Goal: Information Seeking & Learning: Learn about a topic

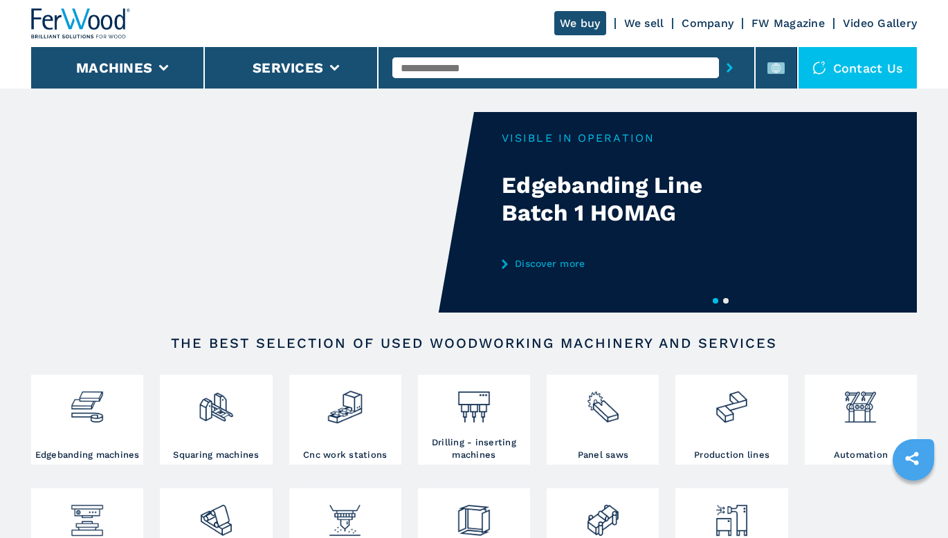
click at [774, 61] on icon at bounding box center [776, 68] width 17 height 17
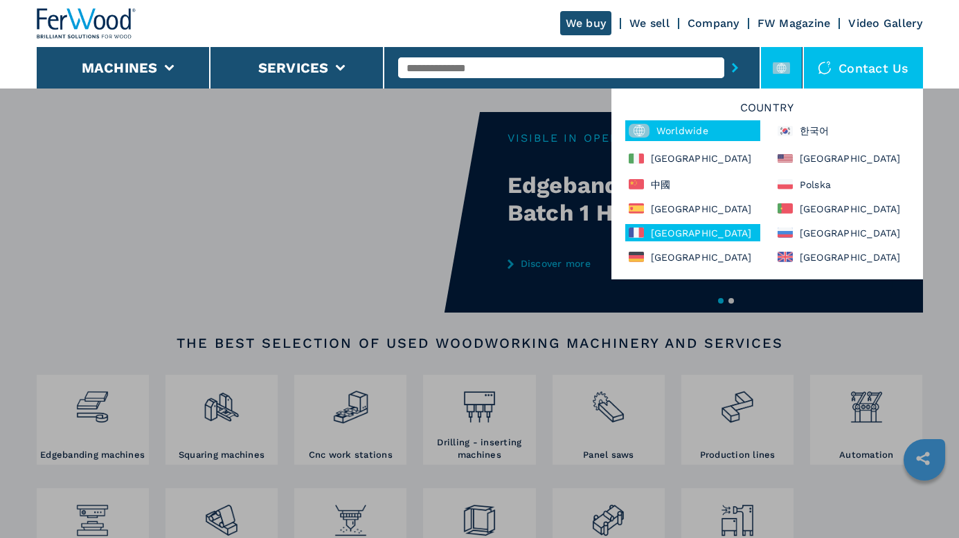
click at [662, 235] on div "France" at bounding box center [692, 232] width 135 height 17
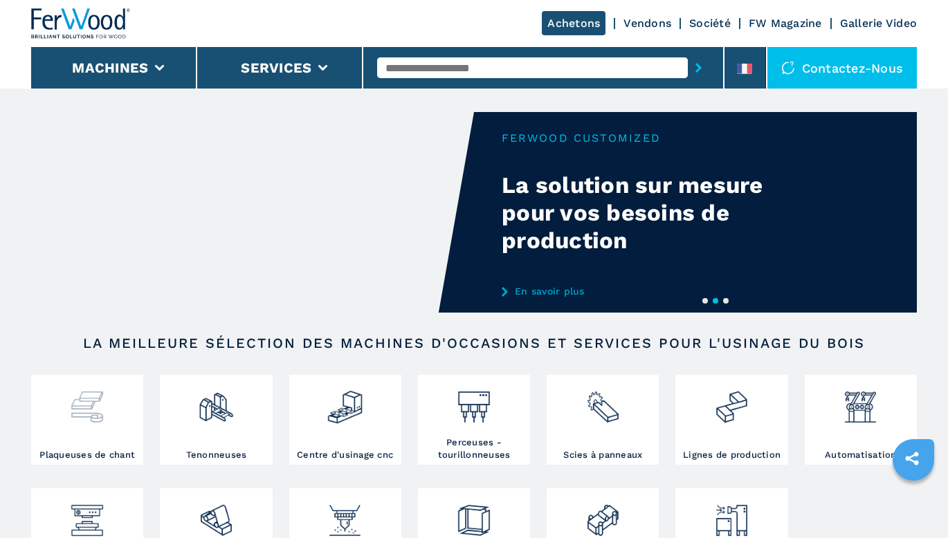
click at [99, 437] on div at bounding box center [87, 414] width 105 height 71
click at [100, 419] on img at bounding box center [87, 402] width 37 height 47
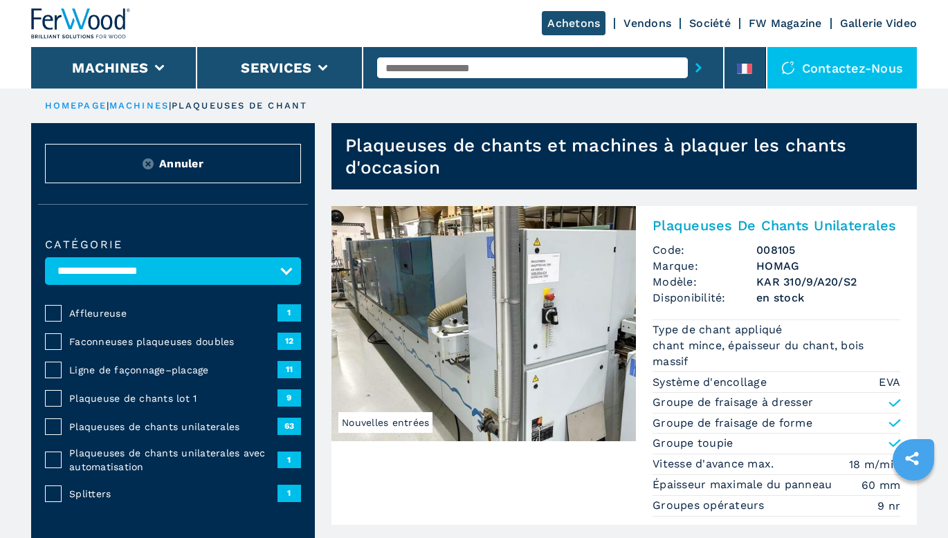
click at [499, 65] on input "text" at bounding box center [532, 67] width 311 height 21
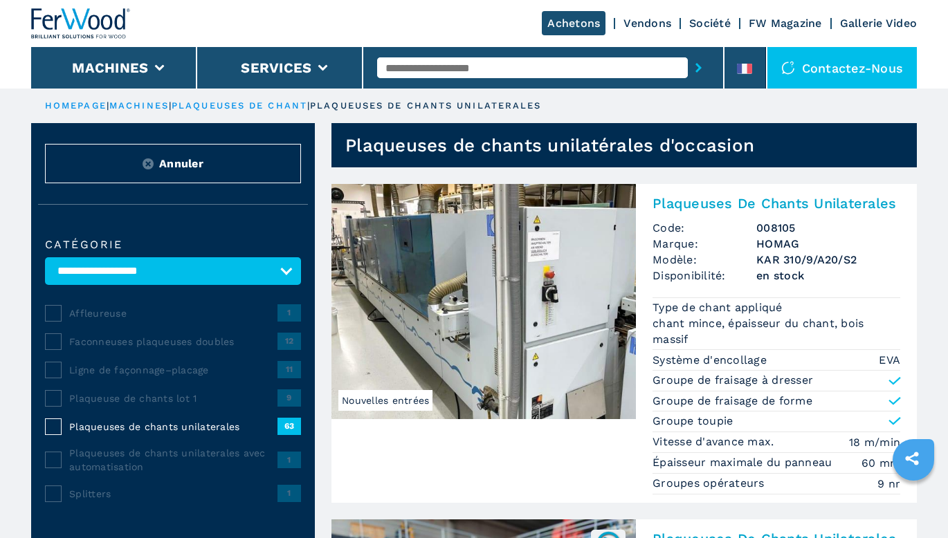
click at [511, 71] on input "text" at bounding box center [532, 67] width 311 height 21
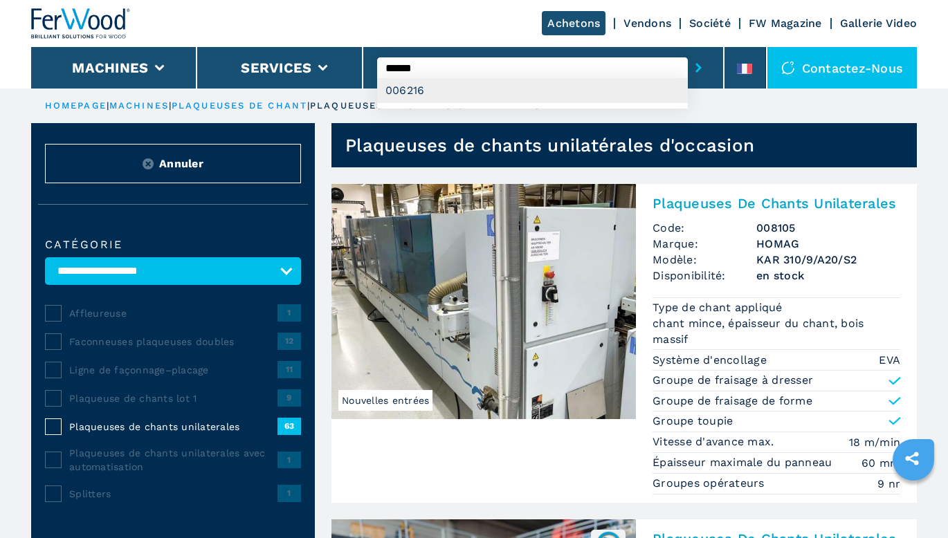
type input "******"
click at [419, 87] on div "006216" at bounding box center [532, 90] width 311 height 25
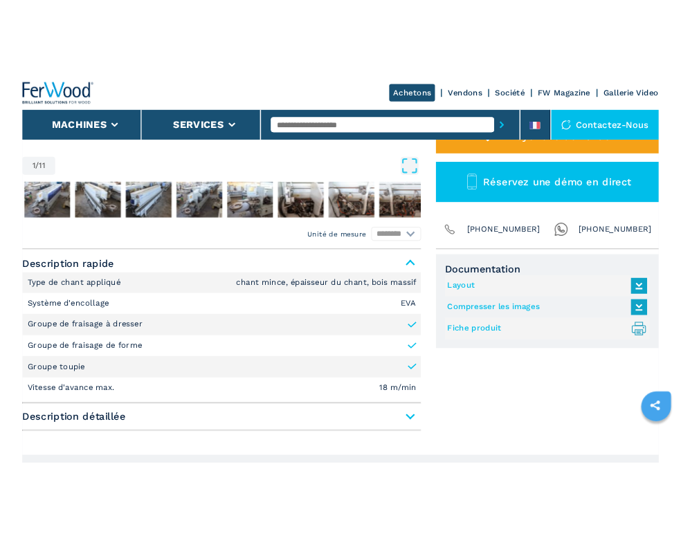
scroll to position [484, 0]
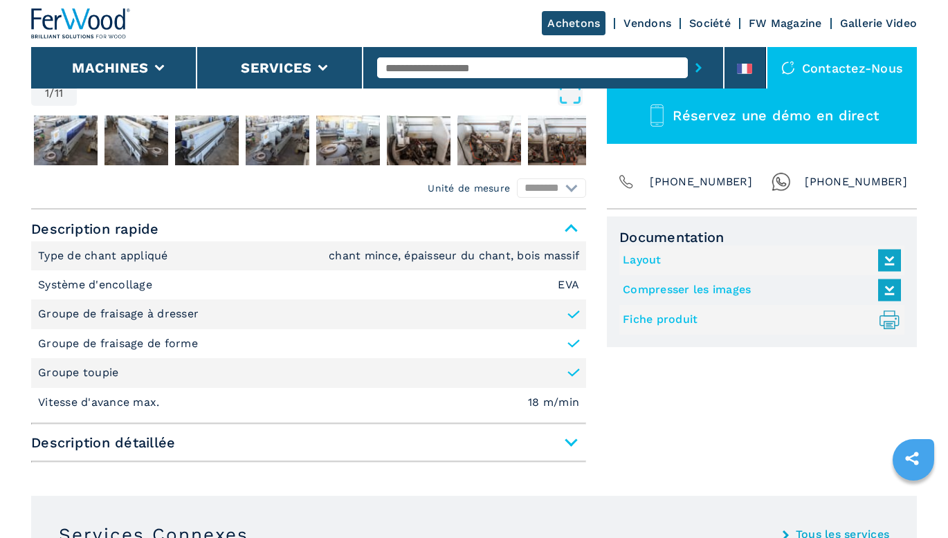
click at [657, 318] on link "Fiche produit .prefix__st0{stroke-linecap:round;stroke-linejoin:round}.prefix__…" at bounding box center [758, 320] width 271 height 23
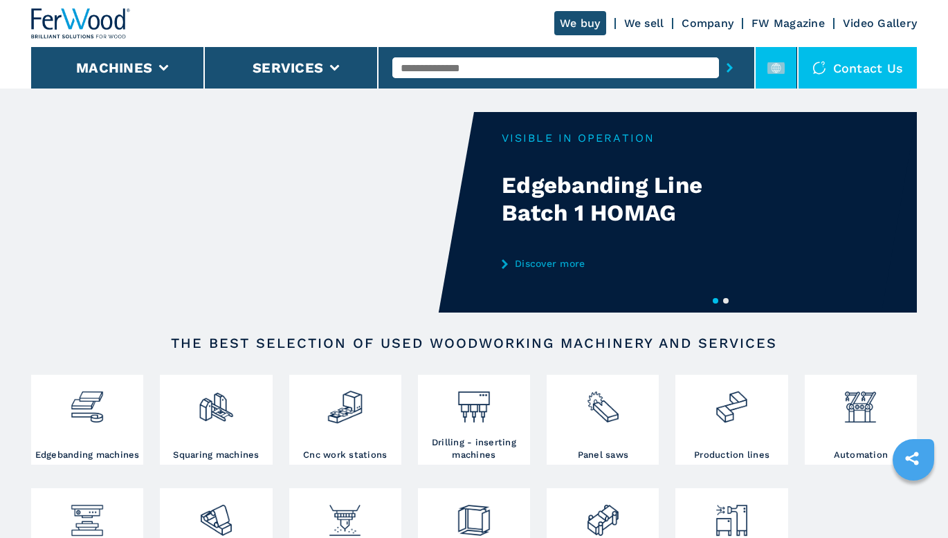
click at [779, 67] on rect at bounding box center [776, 68] width 17 height 12
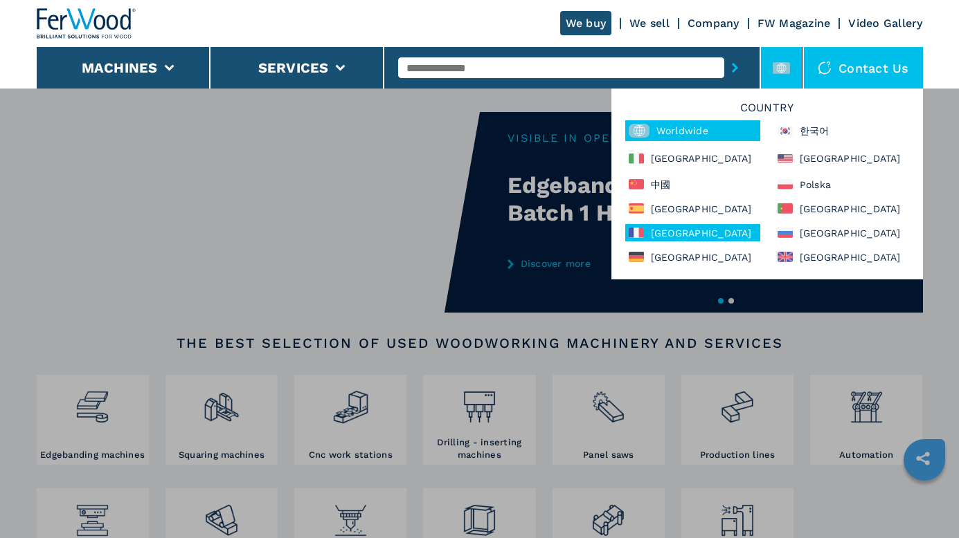
click at [655, 240] on div "France" at bounding box center [692, 232] width 135 height 17
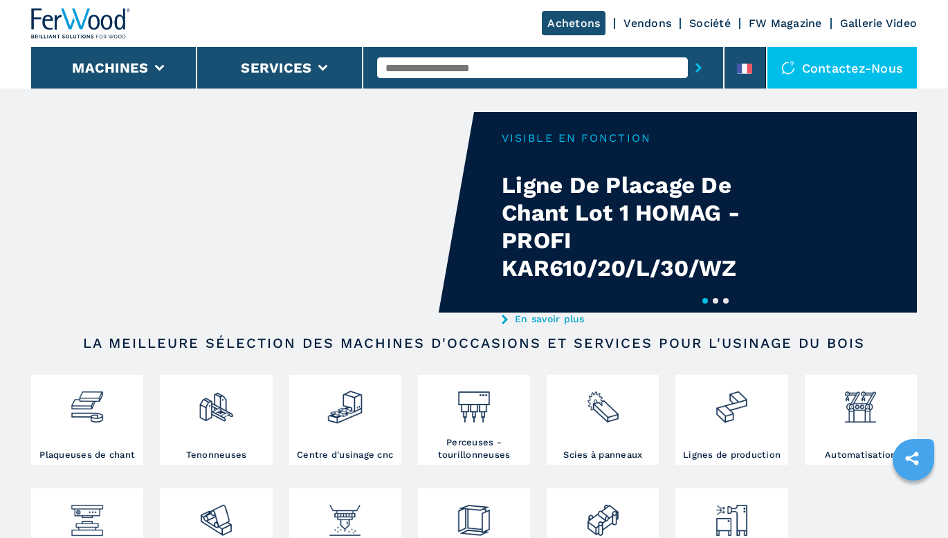
click at [500, 62] on input "text" at bounding box center [532, 67] width 311 height 21
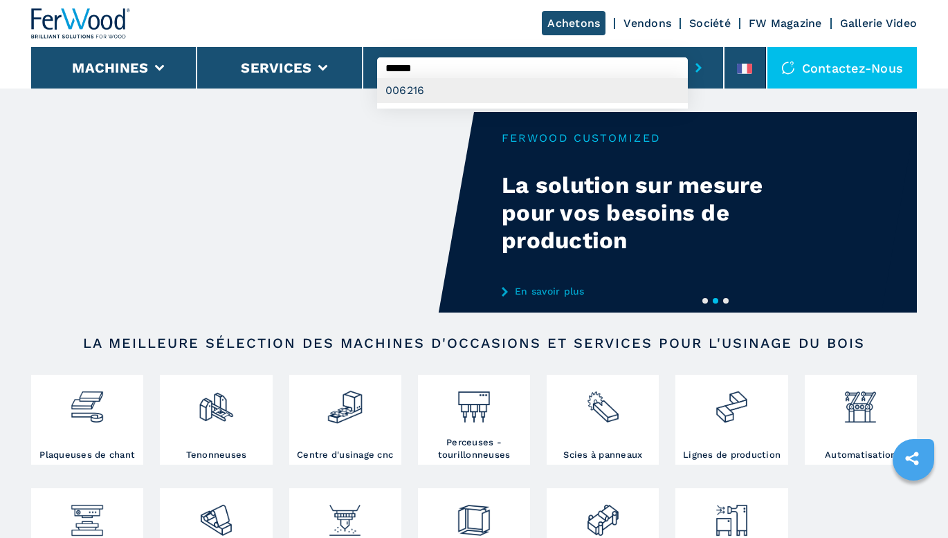
type input "******"
click at [421, 87] on div "006216" at bounding box center [532, 90] width 311 height 25
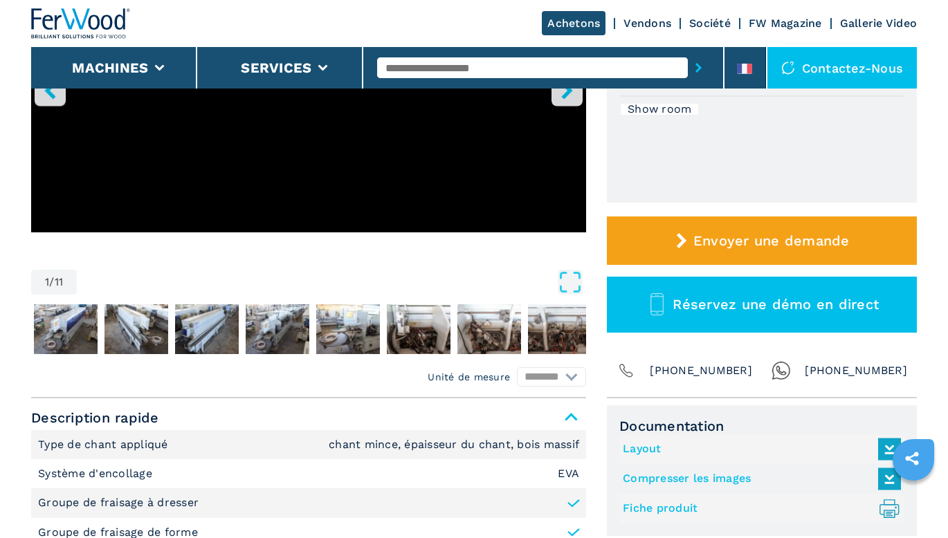
scroll to position [415, 0]
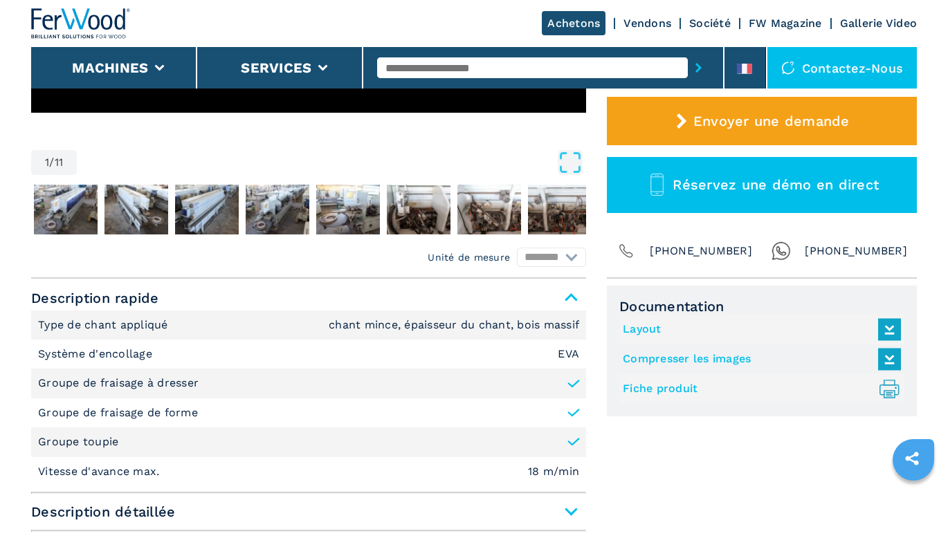
click at [674, 361] on link "Compresser les images" at bounding box center [758, 359] width 271 height 23
click at [631, 325] on link "Layout" at bounding box center [758, 329] width 271 height 23
click at [502, 64] on input "text" at bounding box center [532, 67] width 311 height 21
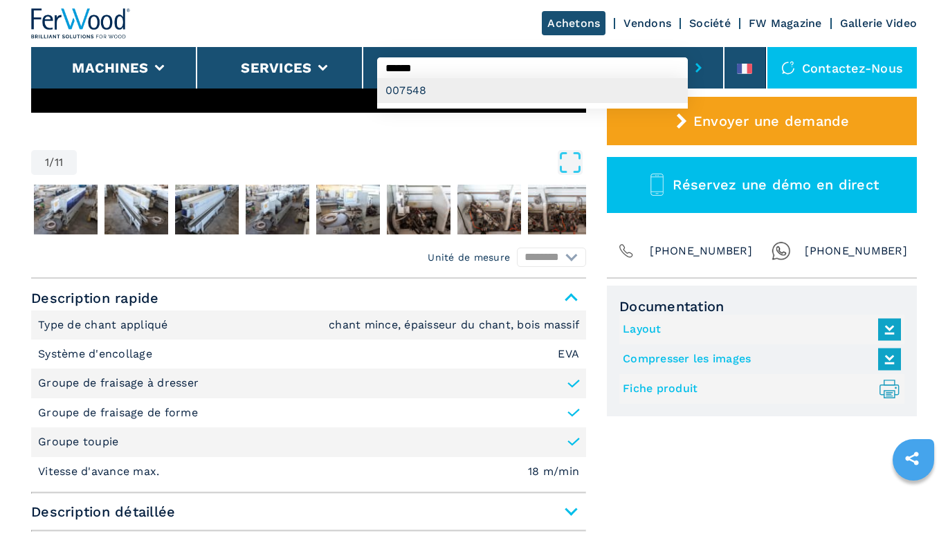
type input "******"
click at [489, 95] on div "007548" at bounding box center [532, 90] width 311 height 25
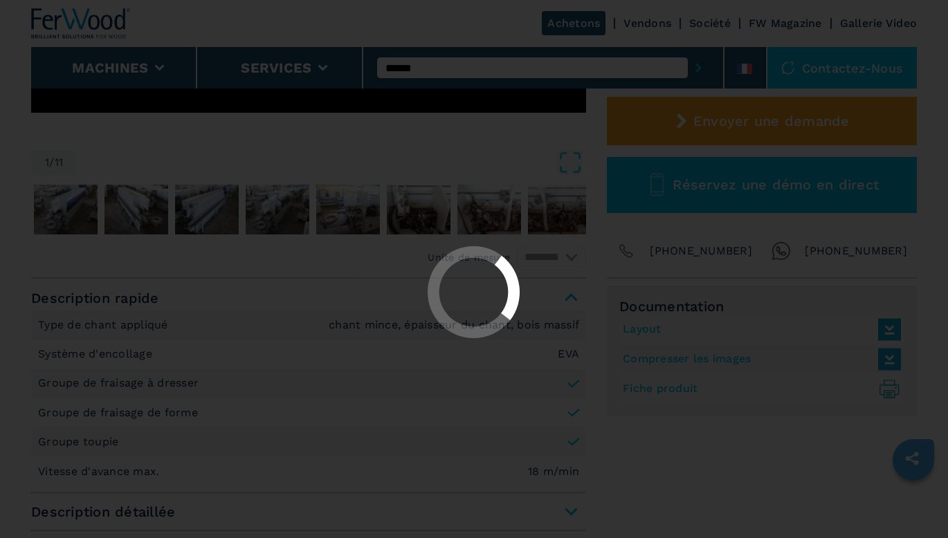
scroll to position [0, 0]
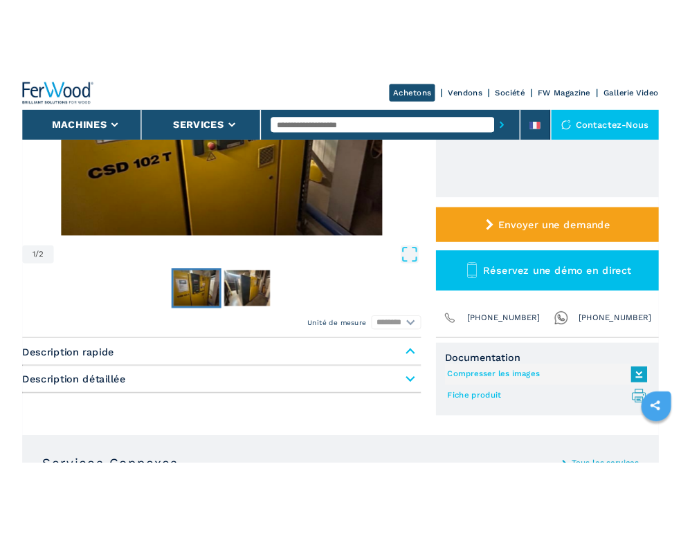
scroll to position [484, 0]
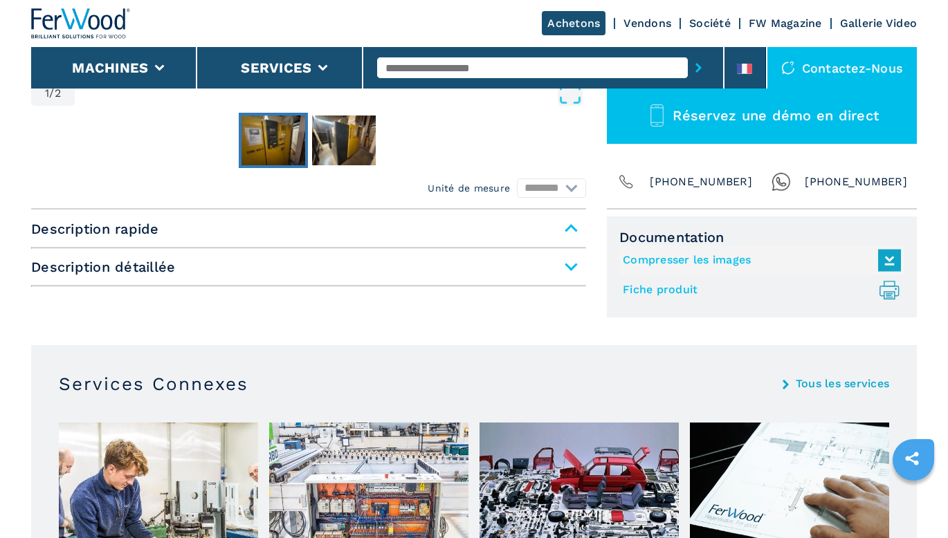
click at [685, 290] on link "Fiche produit .prefix__st0{stroke-linecap:round;stroke-linejoin:round}.prefix__…" at bounding box center [758, 290] width 271 height 23
click at [691, 266] on link "Compresser les images" at bounding box center [758, 260] width 271 height 23
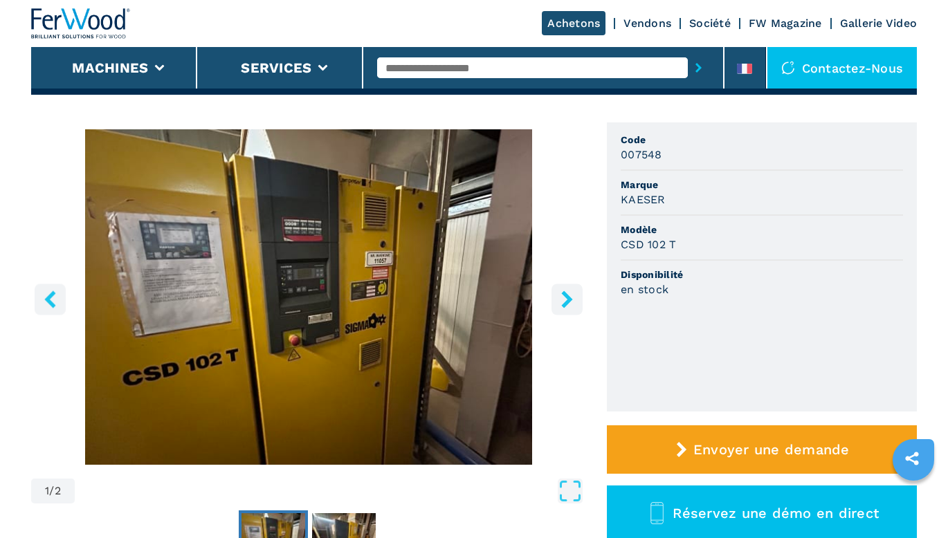
scroll to position [0, 0]
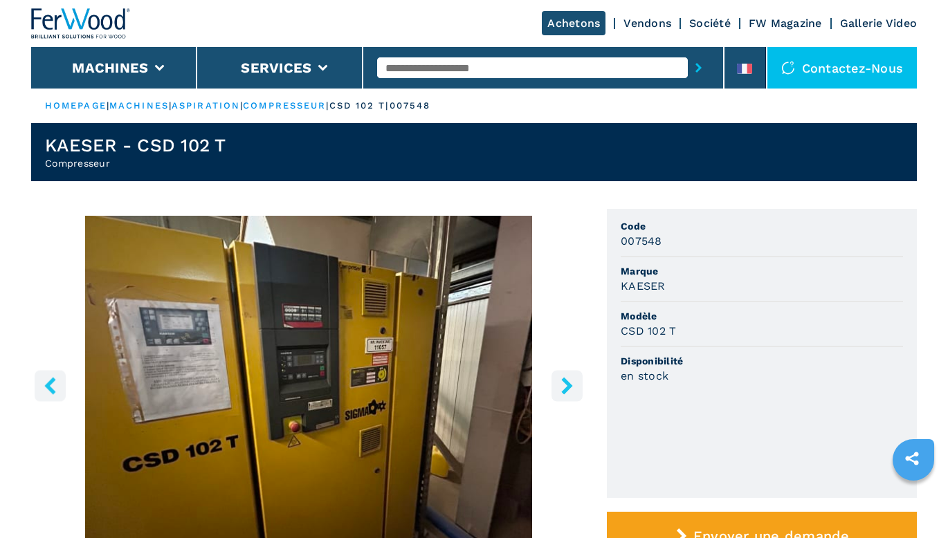
click at [505, 72] on input "text" at bounding box center [532, 67] width 311 height 21
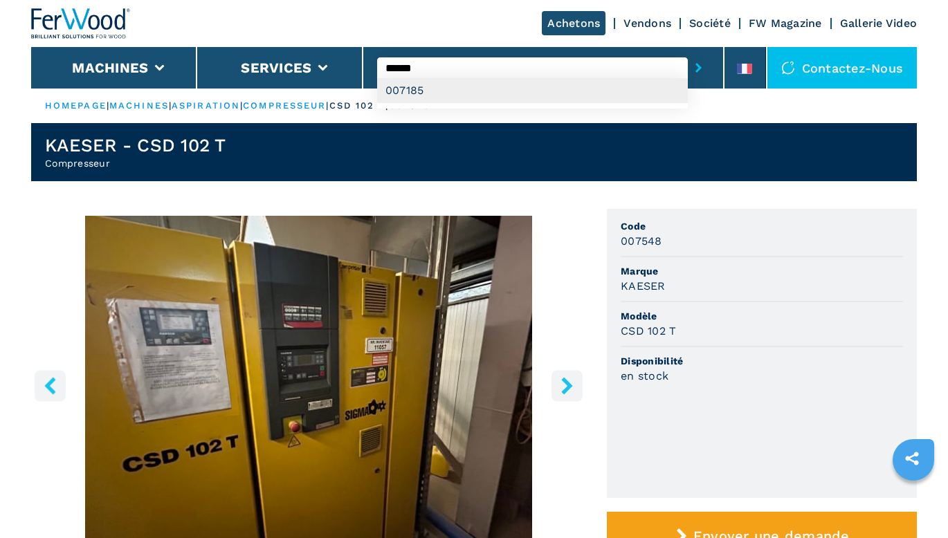
click at [510, 87] on div "007185" at bounding box center [532, 90] width 311 height 25
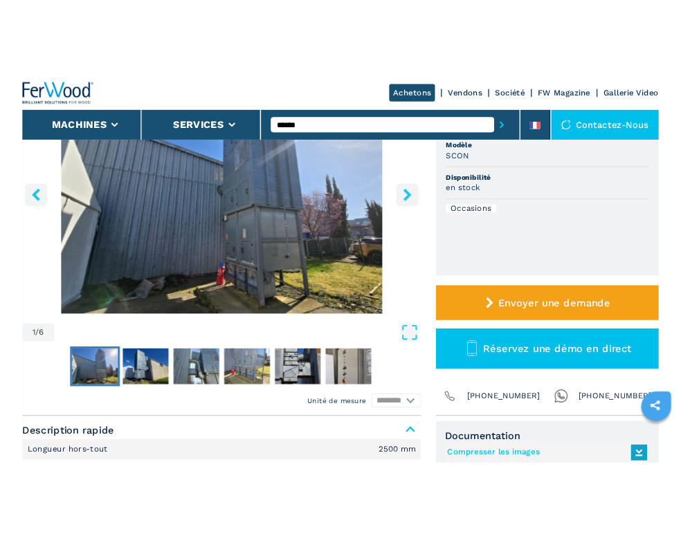
scroll to position [346, 0]
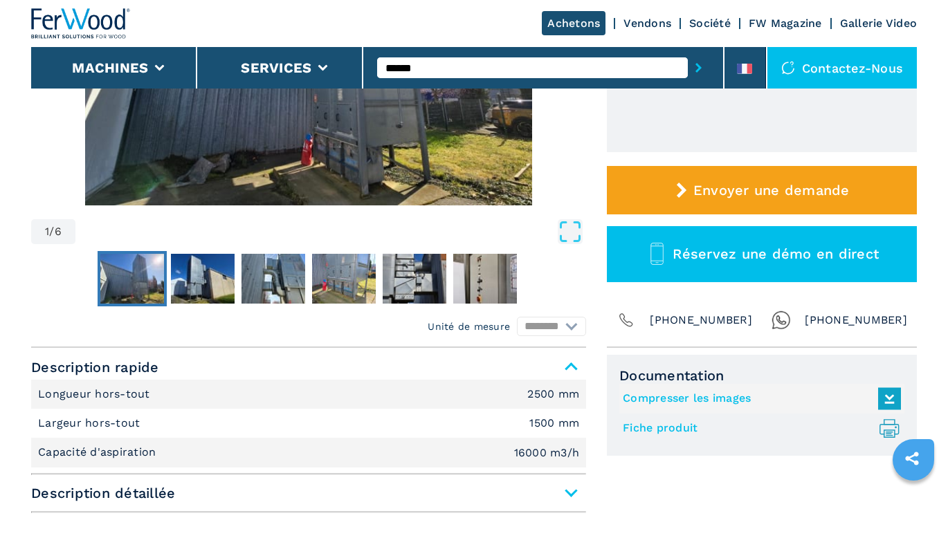
click at [639, 423] on link "Fiche produit .prefix__st0{stroke-linecap:round;stroke-linejoin:round}.prefix__…" at bounding box center [758, 428] width 271 height 23
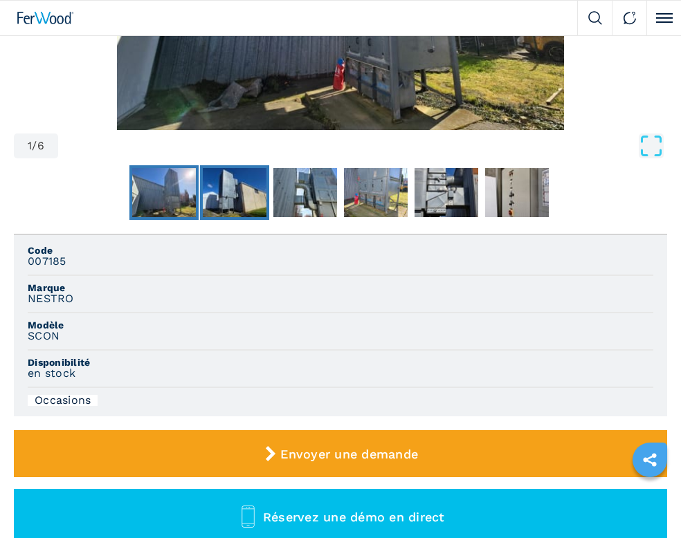
click at [237, 205] on img "Go to Slide 2" at bounding box center [235, 193] width 64 height 50
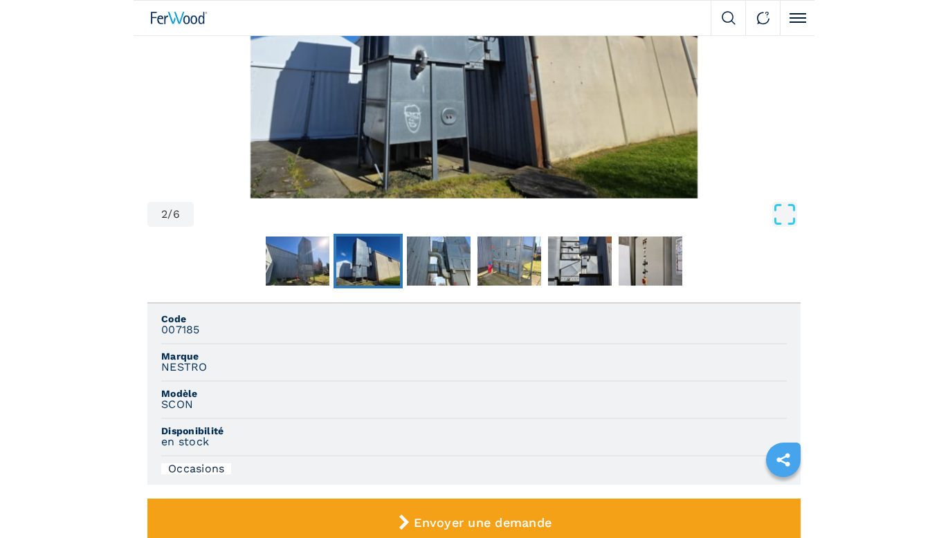
scroll to position [138, 0]
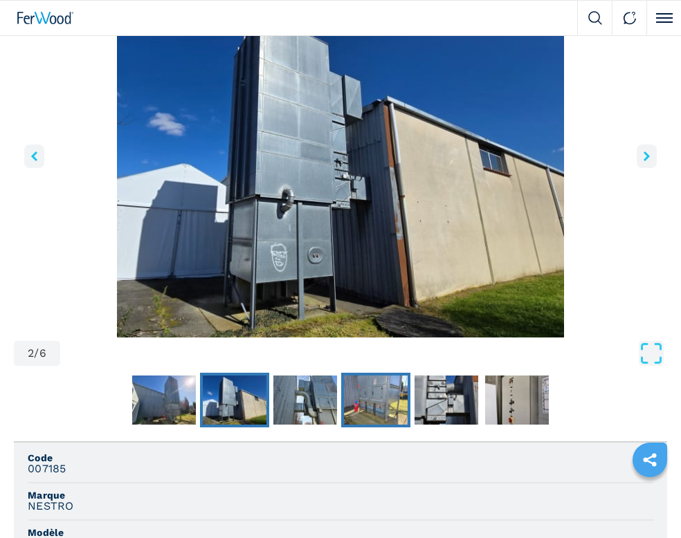
click at [363, 404] on img "Go to Slide 4" at bounding box center [376, 401] width 64 height 50
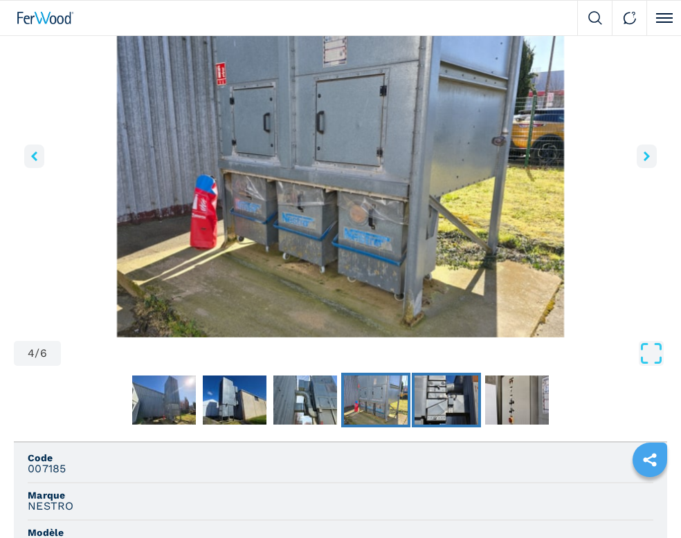
click at [429, 412] on img "Go to Slide 5" at bounding box center [447, 401] width 64 height 50
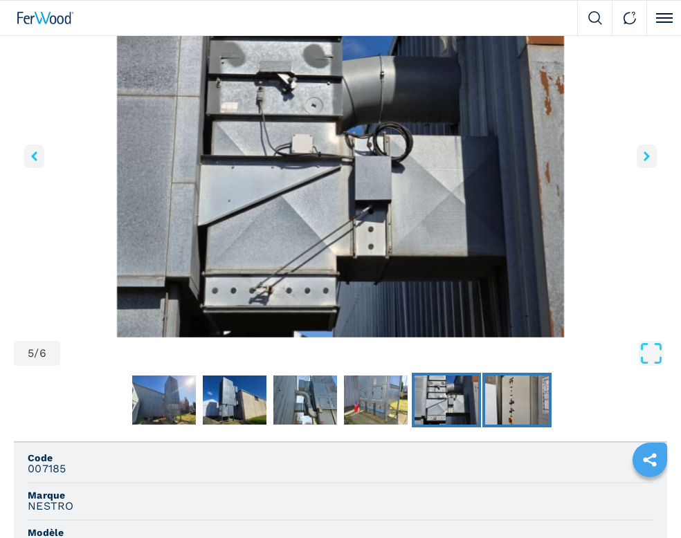
click at [491, 415] on img "Go to Slide 6" at bounding box center [517, 401] width 64 height 50
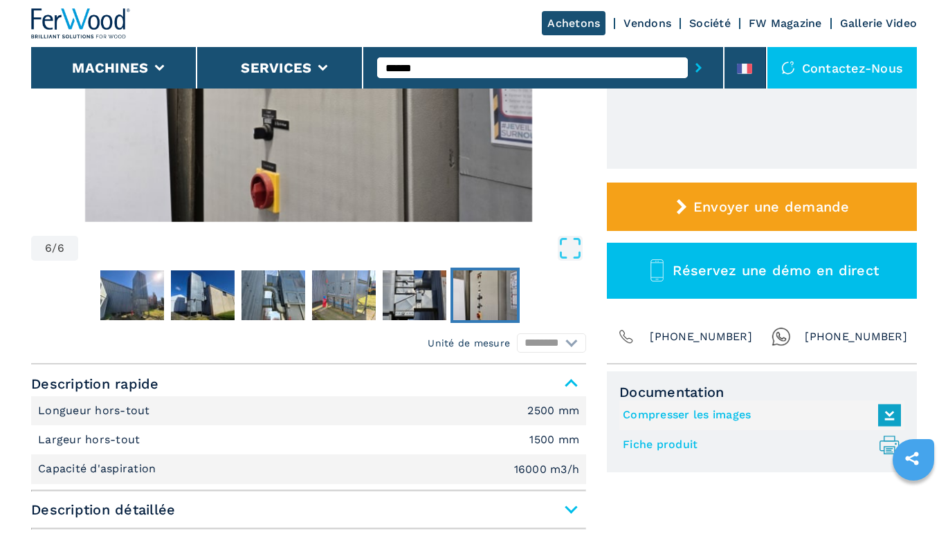
scroll to position [346, 0]
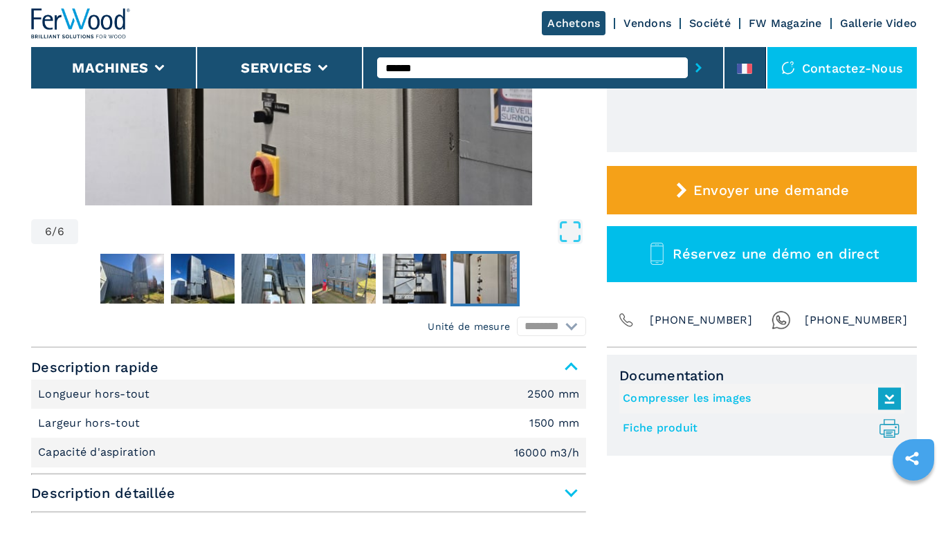
click at [666, 398] on link "Compresser les images" at bounding box center [758, 399] width 271 height 23
click at [439, 60] on input "******" at bounding box center [532, 67] width 311 height 21
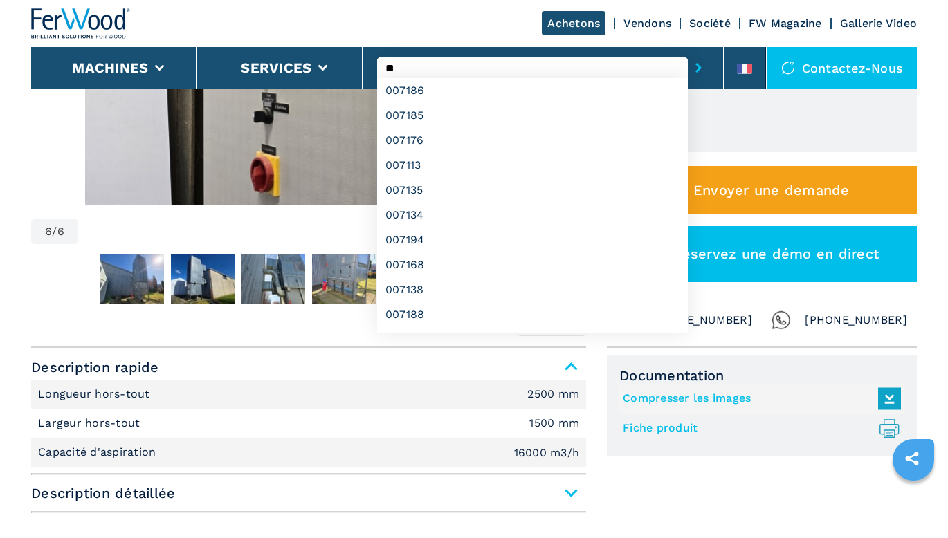
type input "*"
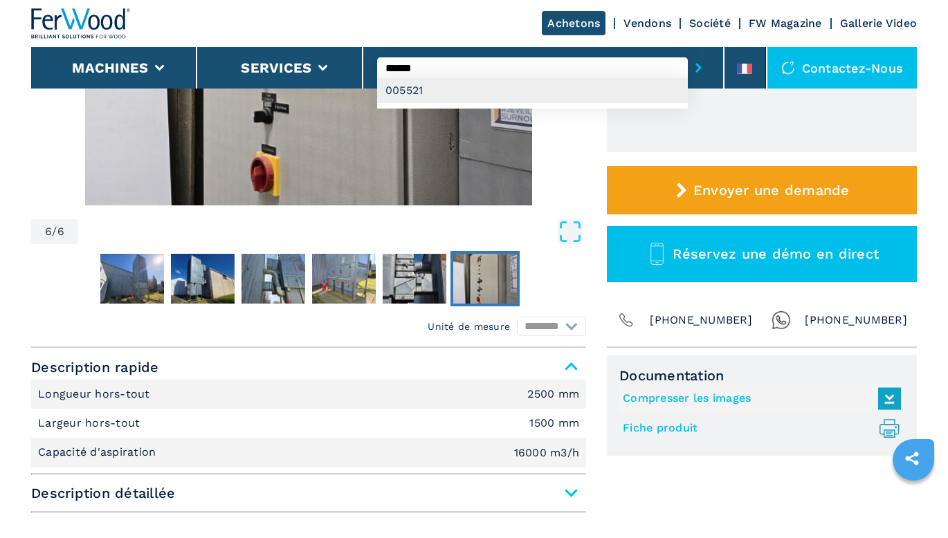
type input "******"
click at [428, 87] on div "005521" at bounding box center [532, 90] width 311 height 25
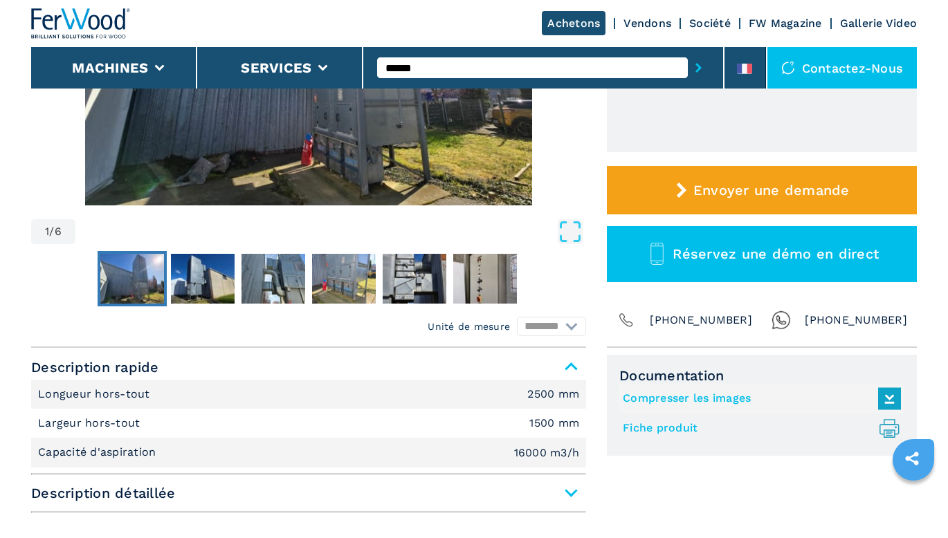
scroll to position [0, 0]
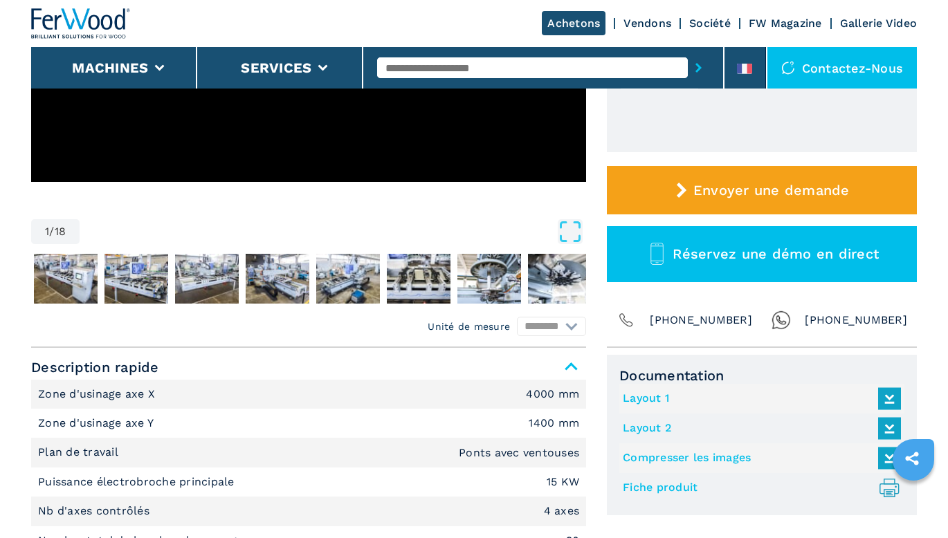
scroll to position [484, 0]
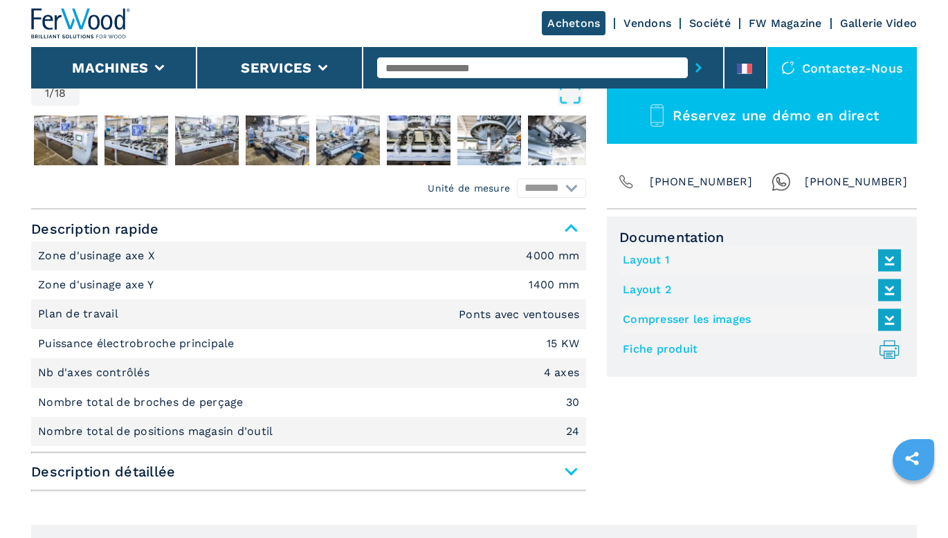
click at [655, 342] on link "Fiche produit .prefix__st0{stroke-linecap:round;stroke-linejoin:round}.prefix__…" at bounding box center [758, 349] width 271 height 23
click at [693, 319] on link "Compresser les images" at bounding box center [758, 320] width 271 height 23
click at [655, 286] on link "Layout 2" at bounding box center [758, 290] width 271 height 23
click at [502, 72] on input "text" at bounding box center [532, 67] width 311 height 21
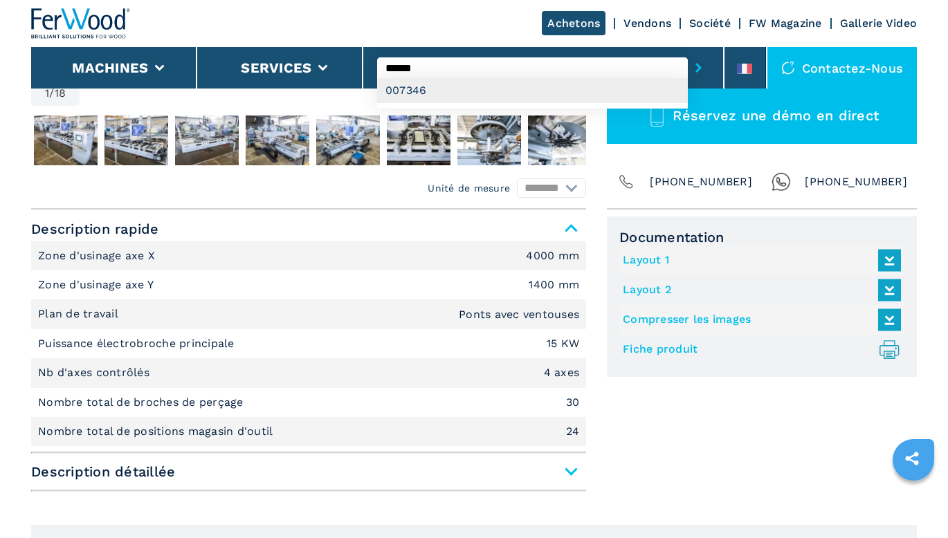
click at [433, 97] on div "007346" at bounding box center [532, 90] width 311 height 25
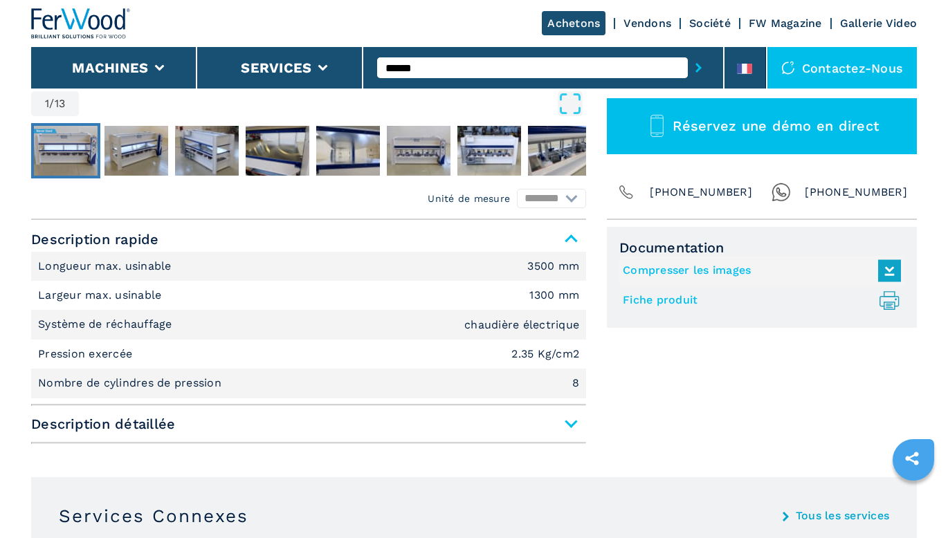
scroll to position [484, 0]
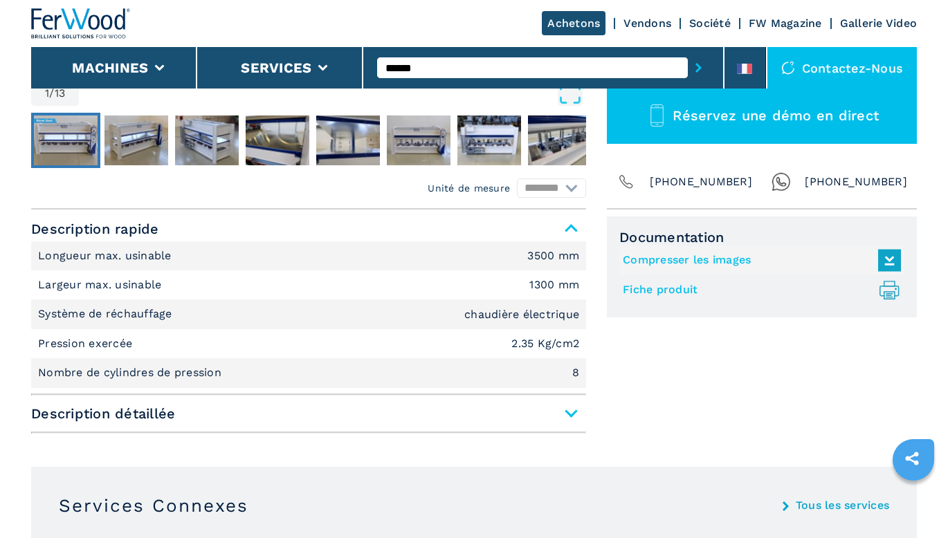
click at [648, 291] on link "Fiche produit .prefix__st0{stroke-linecap:round;stroke-linejoin:round}.prefix__…" at bounding box center [758, 290] width 271 height 23
click at [687, 257] on link "Compresser les images" at bounding box center [758, 260] width 271 height 23
click at [426, 67] on input "******" at bounding box center [532, 67] width 311 height 21
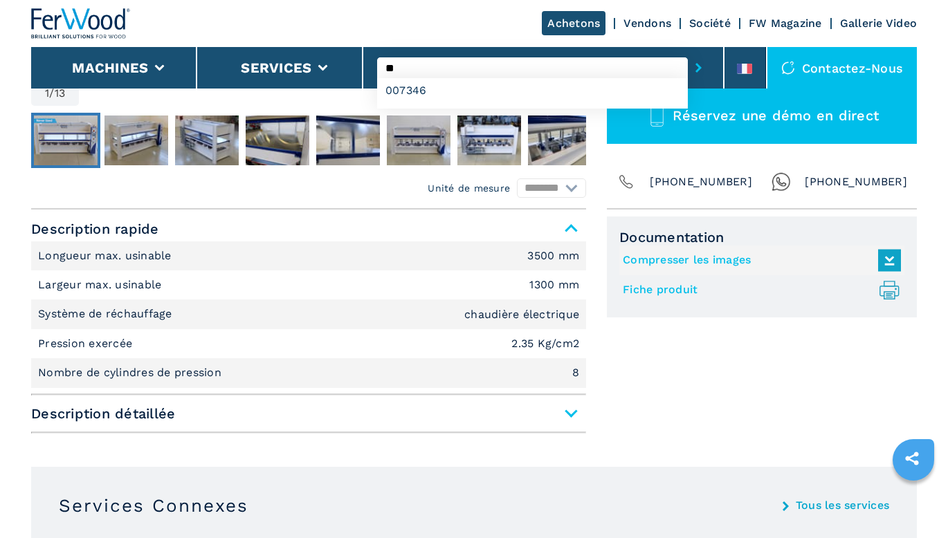
type input "*"
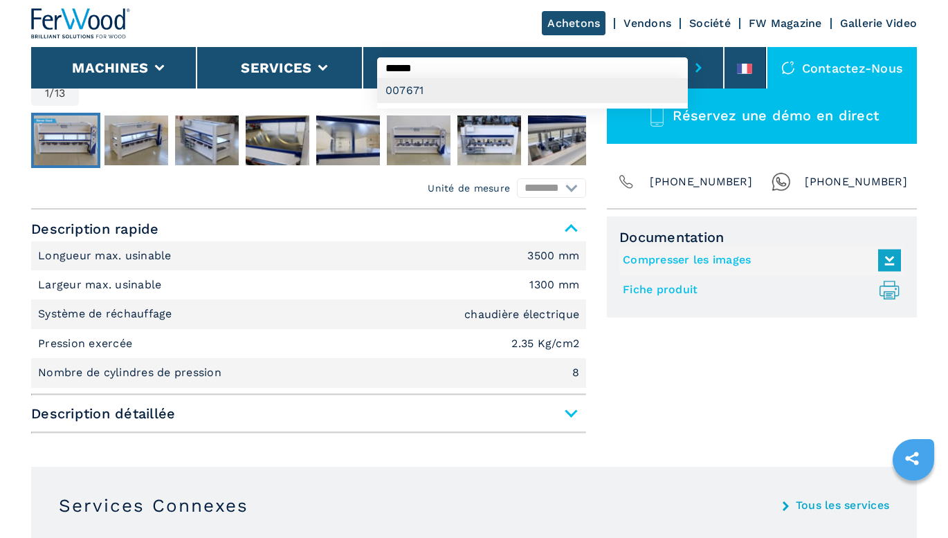
type input "******"
click at [426, 90] on div "007671" at bounding box center [532, 90] width 311 height 25
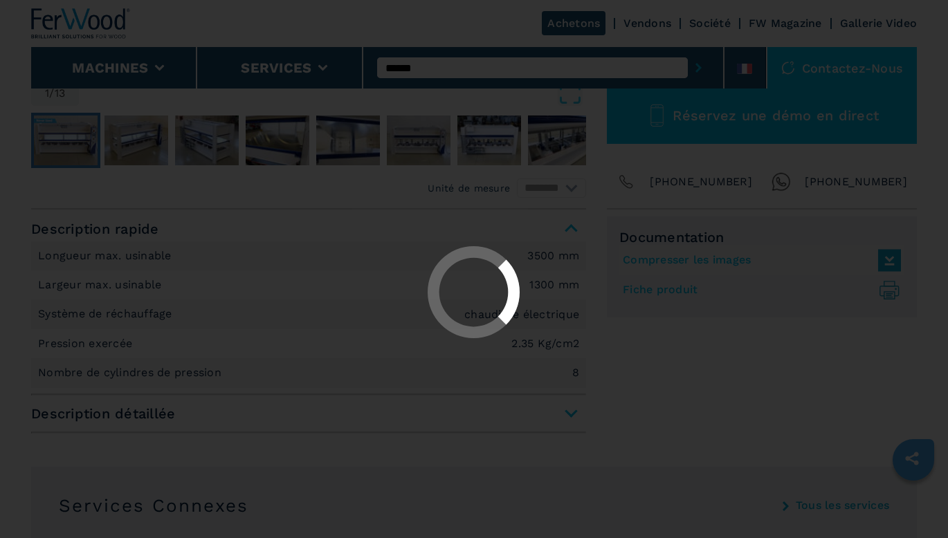
scroll to position [0, 0]
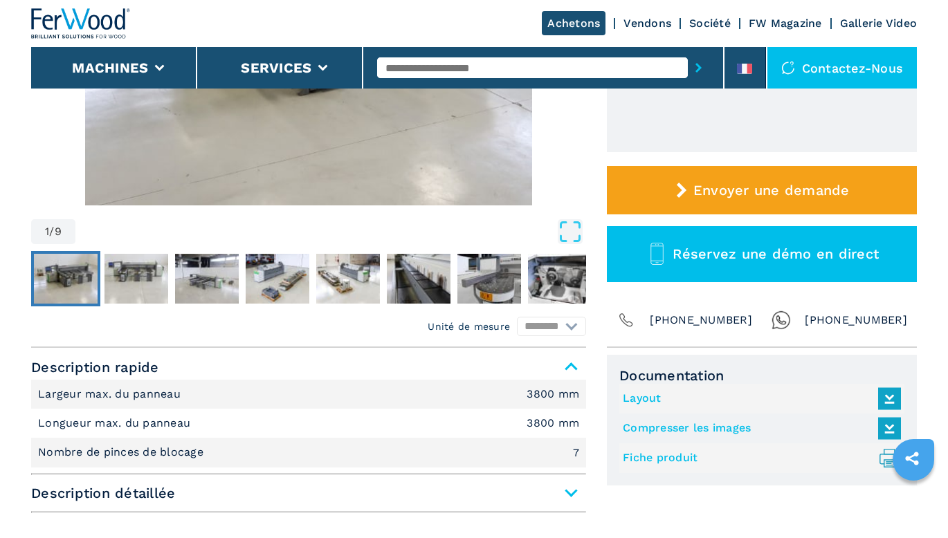
scroll to position [484, 0]
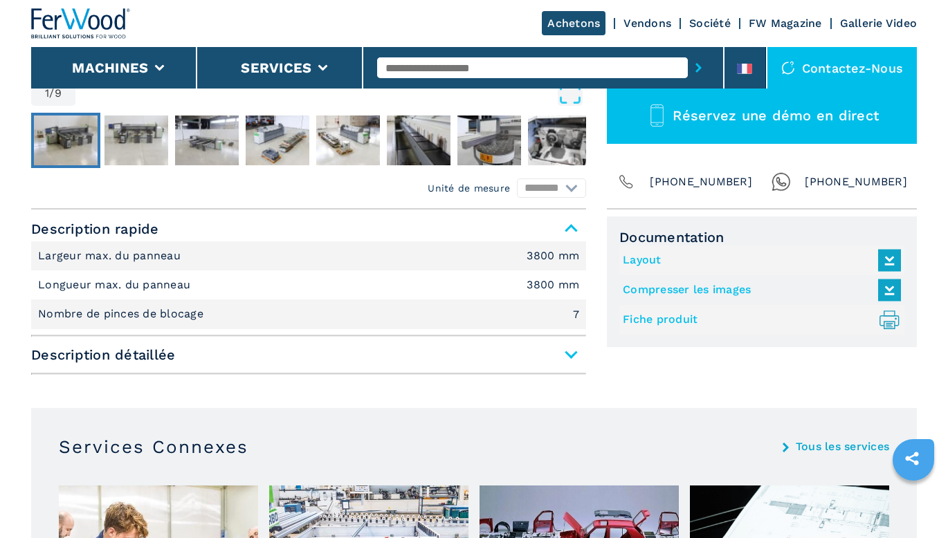
click at [657, 322] on link "Fiche produit .prefix__st0{stroke-linecap:round;stroke-linejoin:round}.prefix__…" at bounding box center [758, 320] width 271 height 23
click at [718, 287] on link "Compresser les images" at bounding box center [758, 290] width 271 height 23
click at [630, 260] on link "Layout" at bounding box center [758, 260] width 271 height 23
